Goal: Information Seeking & Learning: Learn about a topic

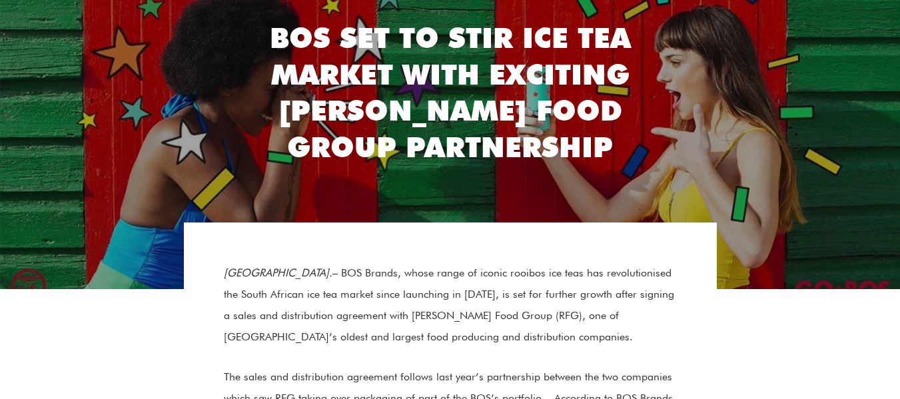
scroll to position [67, 0]
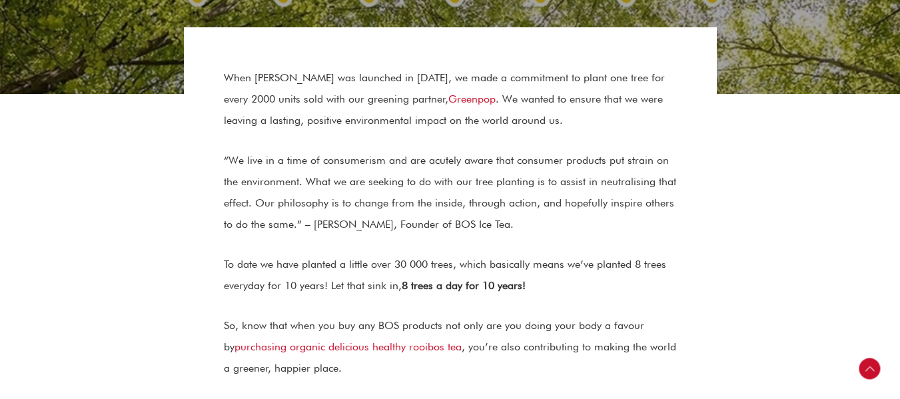
scroll to position [352, 0]
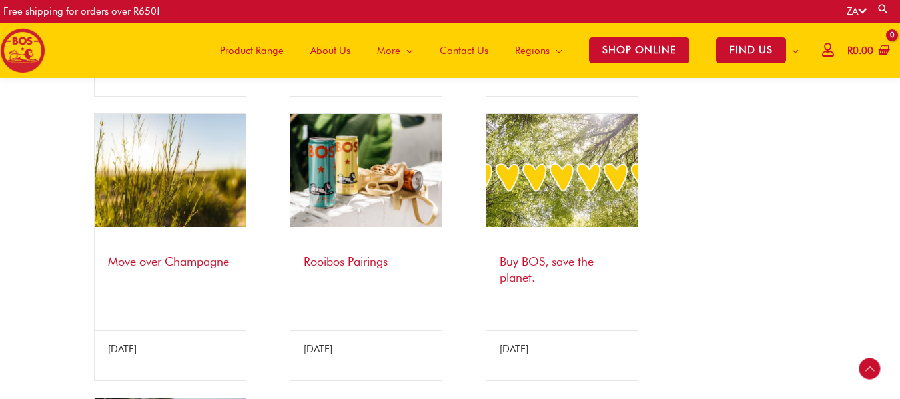
click at [48, 232] on section "How does BOS give back? 30 August 2021 Rooibos can curb cardiovascular disease …" at bounding box center [450, 105] width 900 height 1174
click at [514, 254] on link "Buy BOS, save the planet." at bounding box center [547, 268] width 94 height 29
